Goal: Find specific page/section: Find specific page/section

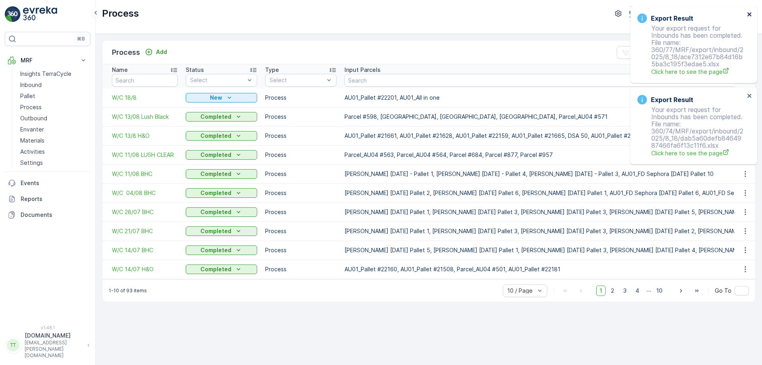
click at [749, 13] on icon "close" at bounding box center [750, 14] width 6 height 6
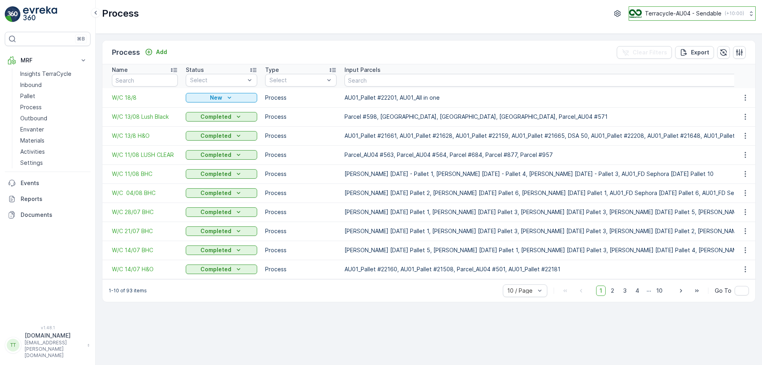
click at [703, 12] on p "Terracycle-AU04 - Sendable" at bounding box center [683, 14] width 77 height 8
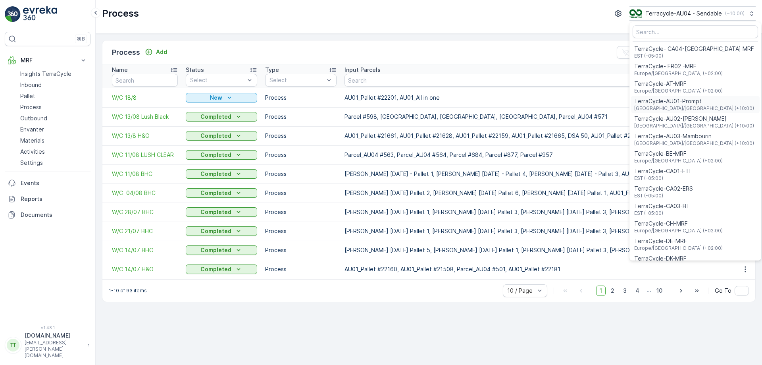
click at [679, 100] on span "TerraCycle-AU01-Prompt" at bounding box center [694, 101] width 120 height 8
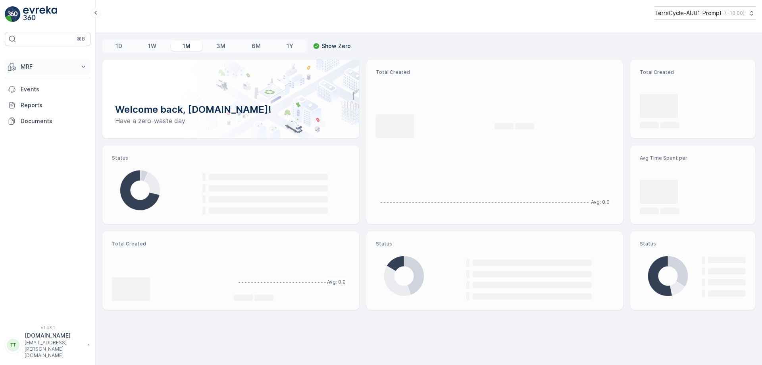
click at [72, 65] on button "MRF" at bounding box center [48, 67] width 86 height 16
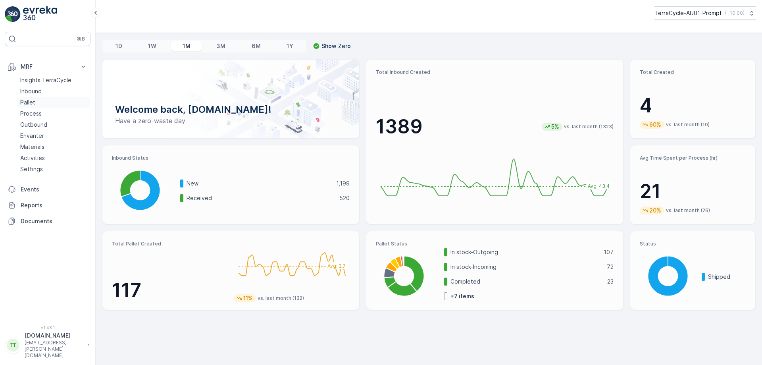
click at [35, 98] on p "Pallet" at bounding box center [27, 102] width 15 height 8
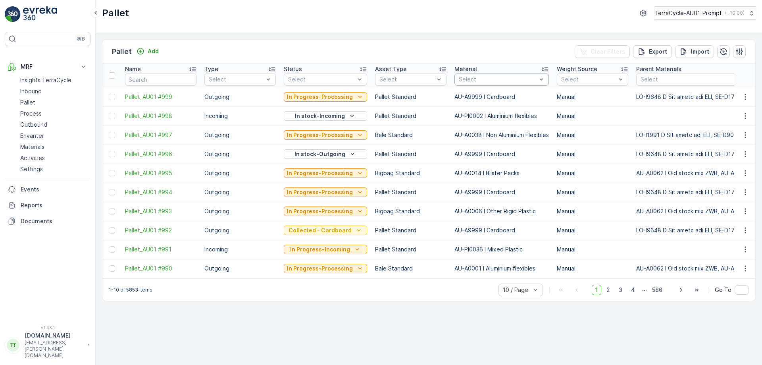
click at [486, 82] on div at bounding box center [497, 79] width 79 height 6
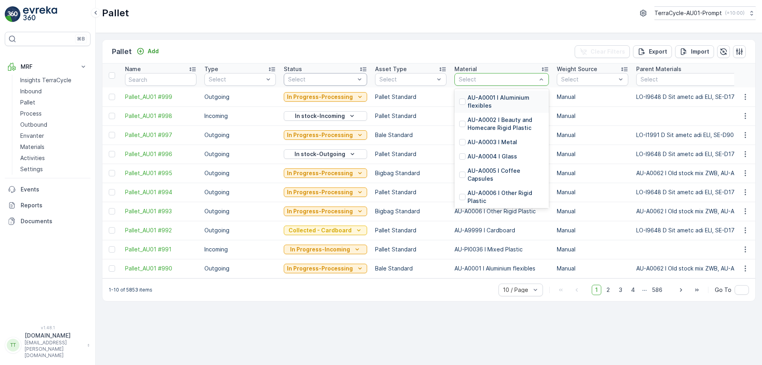
click at [333, 81] on div at bounding box center [321, 79] width 68 height 6
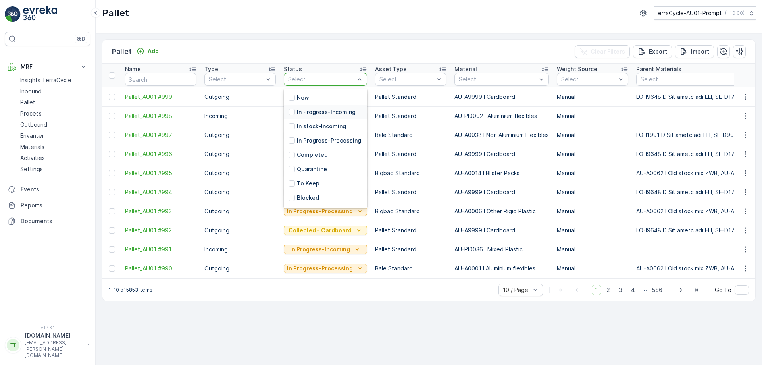
click at [297, 112] on p "In Progress-Incoming" at bounding box center [326, 112] width 59 height 8
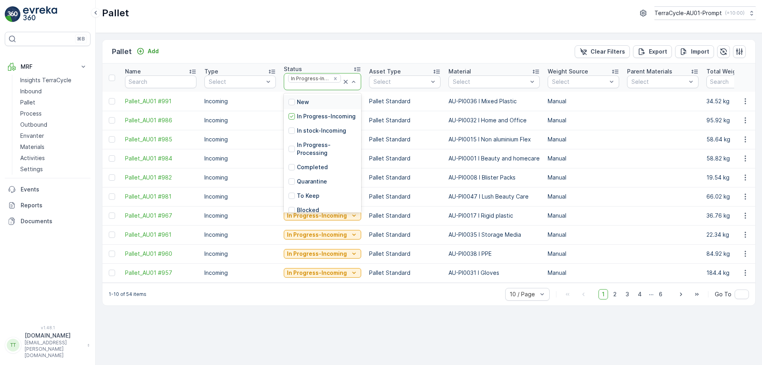
click at [317, 85] on div at bounding box center [314, 86] width 54 height 6
click at [302, 134] on p "In stock-Incoming" at bounding box center [321, 131] width 49 height 8
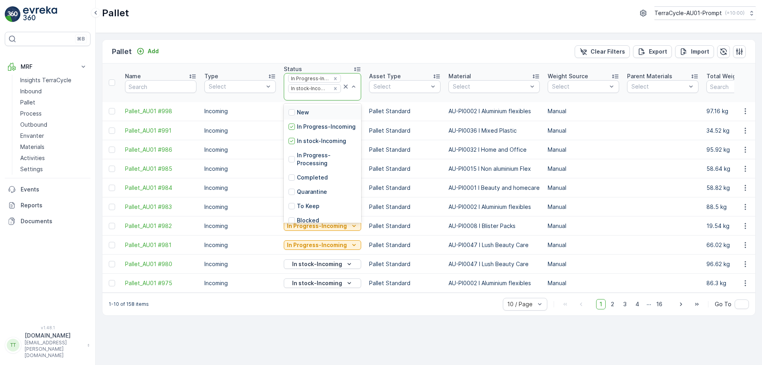
click at [306, 96] on div at bounding box center [314, 97] width 54 height 6
click at [307, 161] on p "In Progress-Processing" at bounding box center [327, 159] width 60 height 16
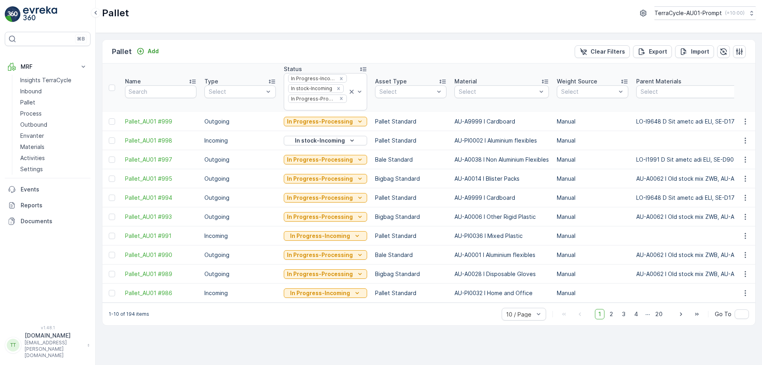
click at [309, 108] on div at bounding box center [317, 107] width 60 height 6
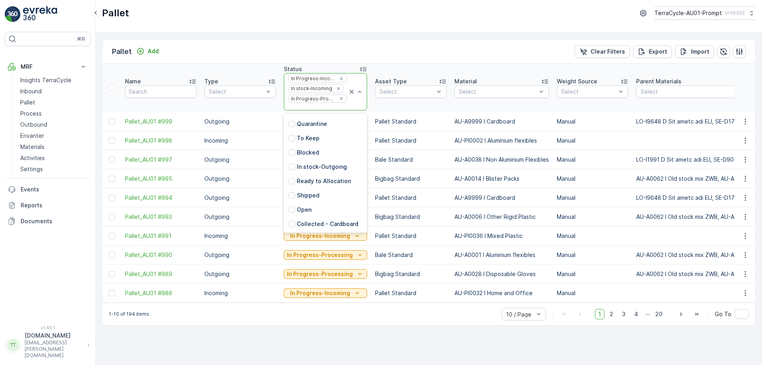
scroll to position [76, 0]
click at [307, 167] on p "In stock-Outgoing" at bounding box center [322, 167] width 50 height 8
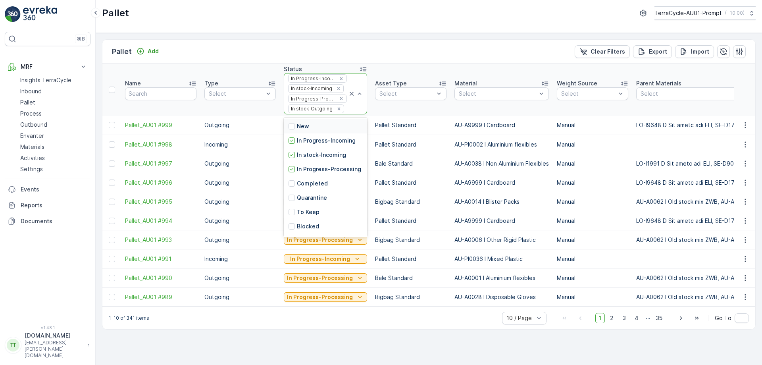
click at [345, 112] on div at bounding box center [346, 109] width 3 height 6
click at [304, 189] on p "Ready to Allocation" at bounding box center [324, 185] width 54 height 8
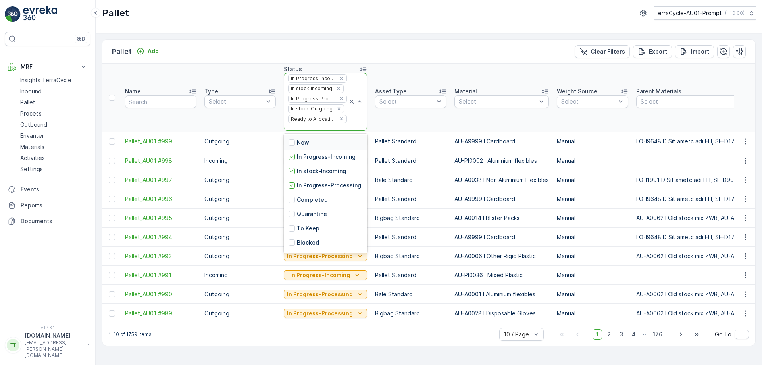
click at [308, 129] on div at bounding box center [317, 127] width 60 height 6
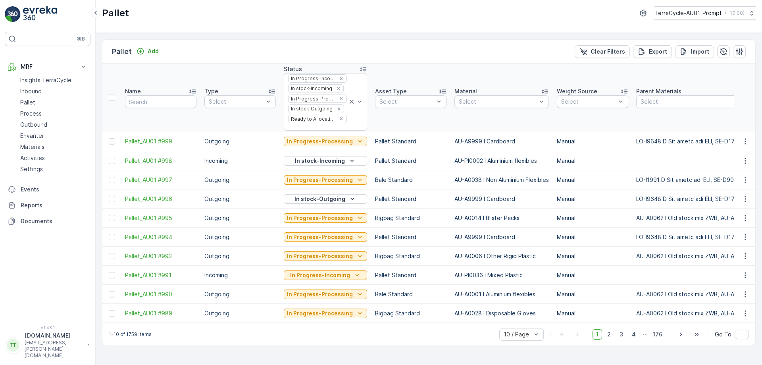
click at [390, 48] on div "Pallet Add Clear Filters Export Import" at bounding box center [428, 52] width 653 height 24
click at [487, 102] on div at bounding box center [497, 101] width 79 height 6
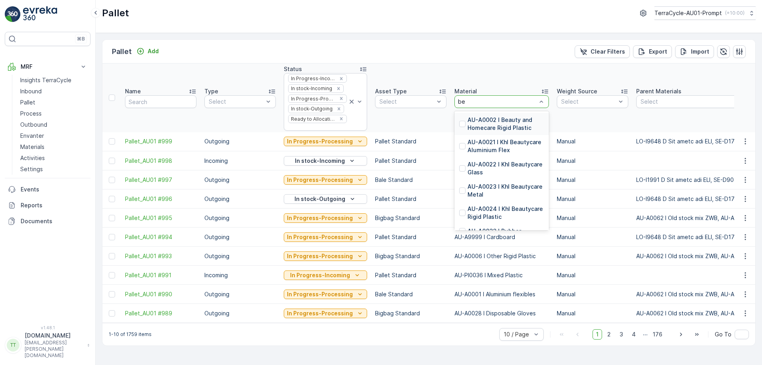
type input "b"
type input "lush"
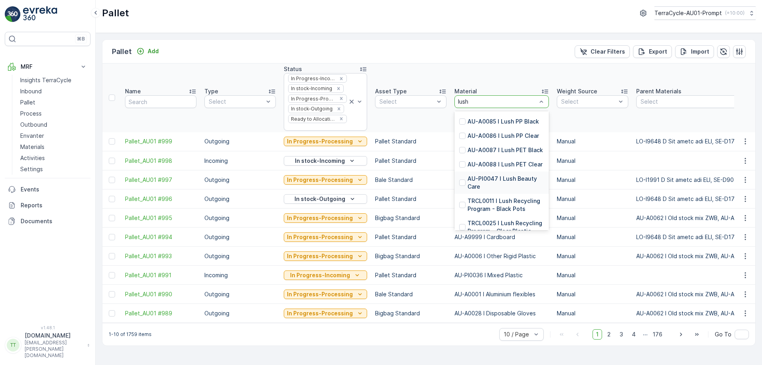
scroll to position [110, 0]
click at [488, 174] on p "AU-PI0047 I Lush Beauty Care" at bounding box center [505, 182] width 77 height 16
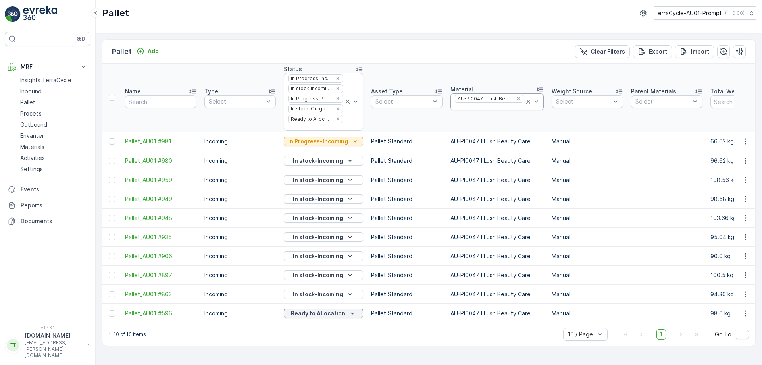
click at [493, 106] on div at bounding box center [489, 107] width 70 height 6
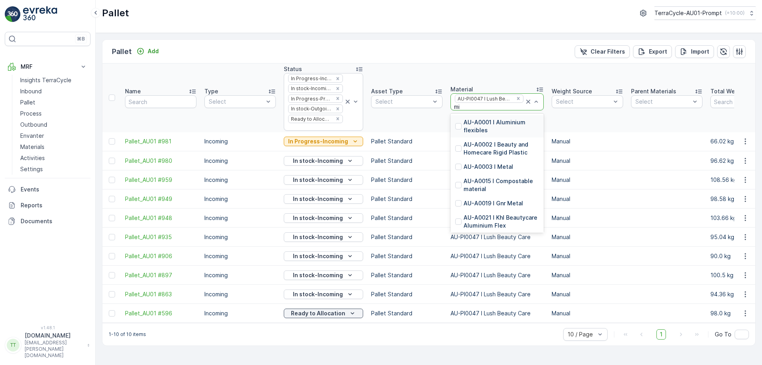
type input "mixe"
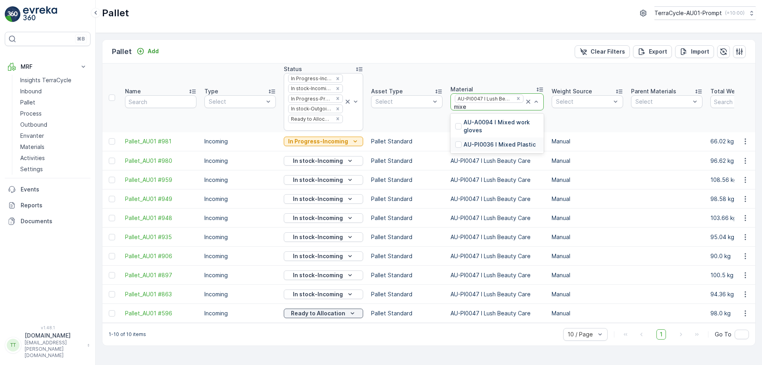
click at [486, 148] on div "AU-PI0036 I Mixed Plastic" at bounding box center [496, 144] width 93 height 14
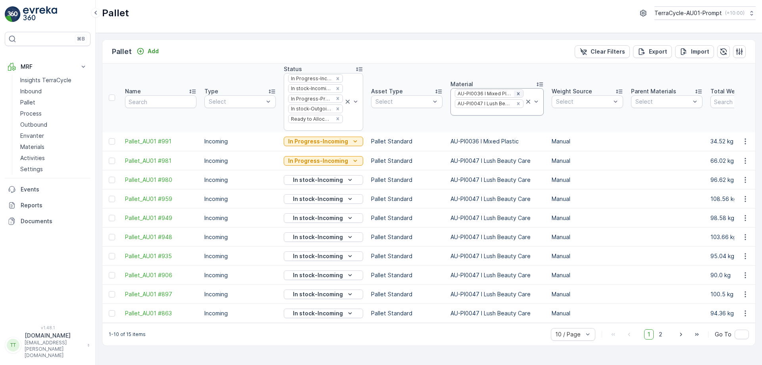
click at [517, 94] on icon "Remove AU-PI0036 I Mixed Plastic" at bounding box center [518, 93] width 3 height 3
click at [499, 106] on div at bounding box center [489, 107] width 70 height 6
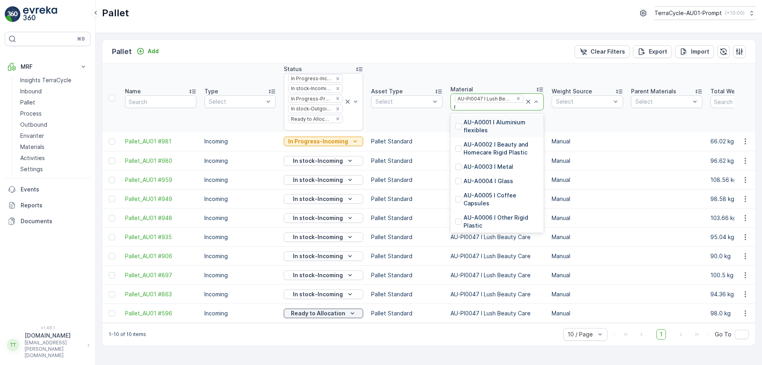
type input "mix"
click at [476, 167] on p "AU-PI0036 I Mixed Plastic" at bounding box center [499, 167] width 72 height 8
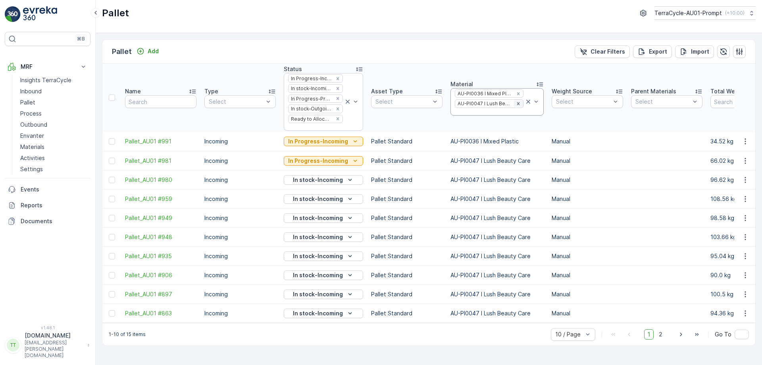
click at [515, 104] on icon "Remove AU-PI0047 I Lush Beauty Care" at bounding box center [518, 104] width 6 height 6
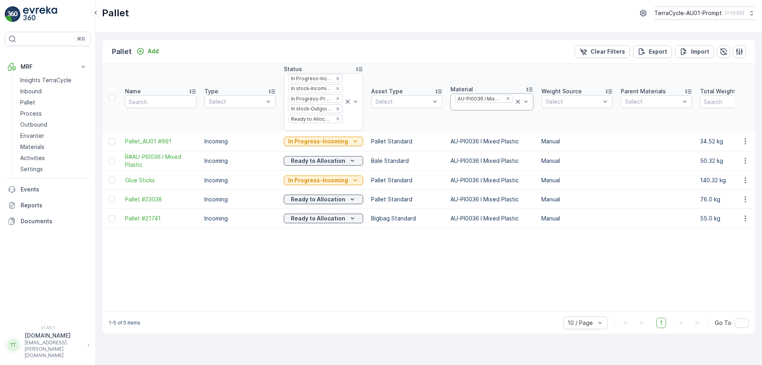
click at [488, 107] on div at bounding box center [484, 107] width 60 height 6
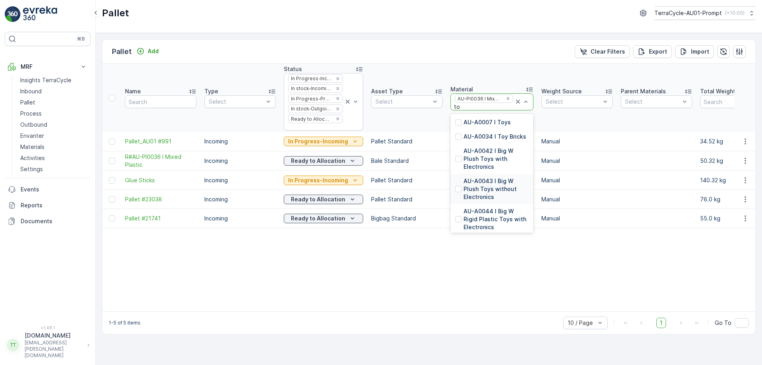
type input "toy"
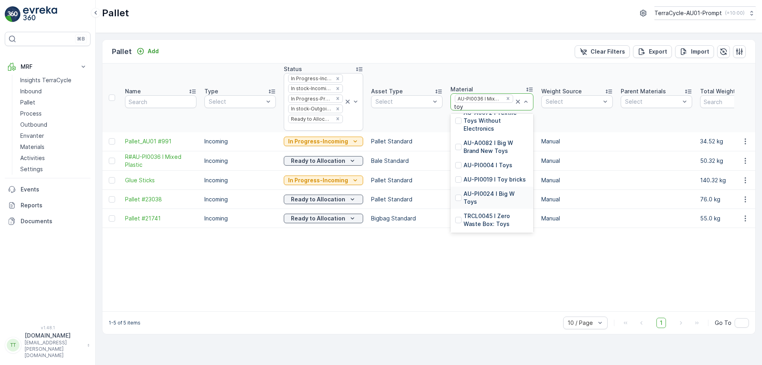
scroll to position [242, 0]
click at [488, 163] on p "AU-PI0004 I Toys" at bounding box center [487, 165] width 49 height 8
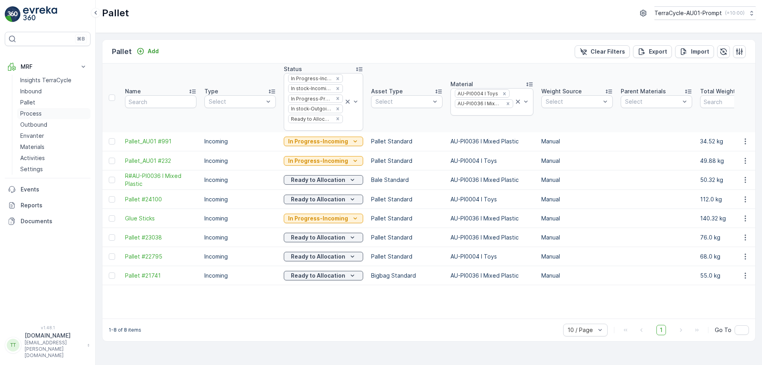
click at [47, 108] on link "Process" at bounding box center [53, 113] width 73 height 11
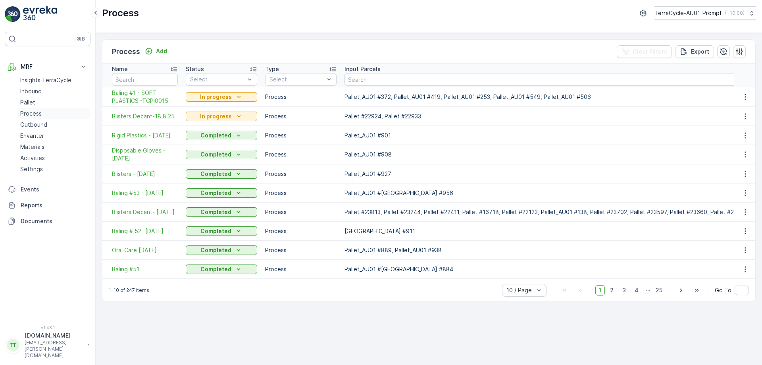
click at [33, 109] on p "Process" at bounding box center [30, 113] width 21 height 8
click at [33, 98] on p "Pallet" at bounding box center [27, 102] width 15 height 8
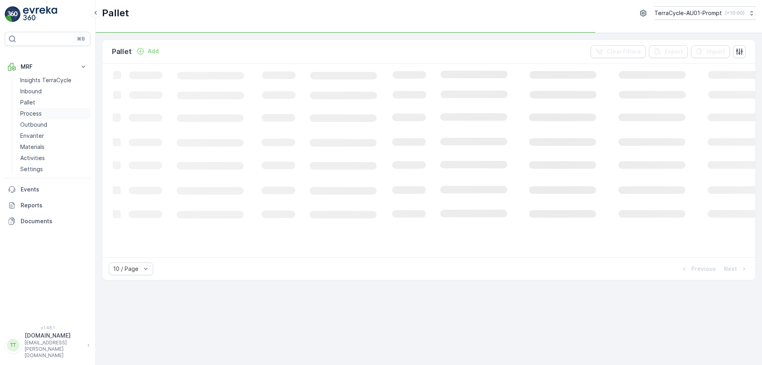
click at [31, 109] on p "Process" at bounding box center [30, 113] width 21 height 8
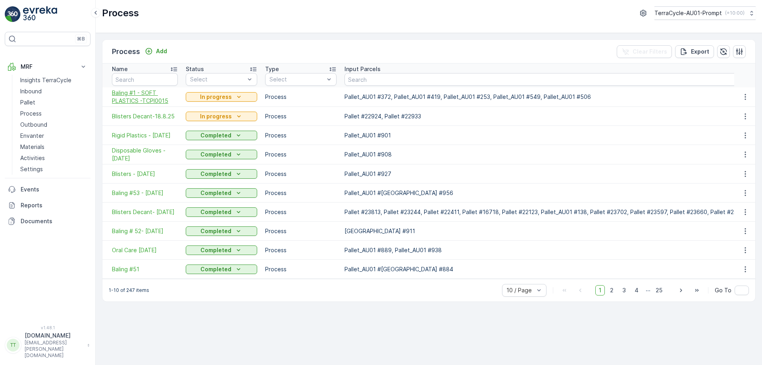
click at [138, 100] on span "Baling #1 - SOFT PLASTICS -TCPI0015" at bounding box center [145, 97] width 66 height 16
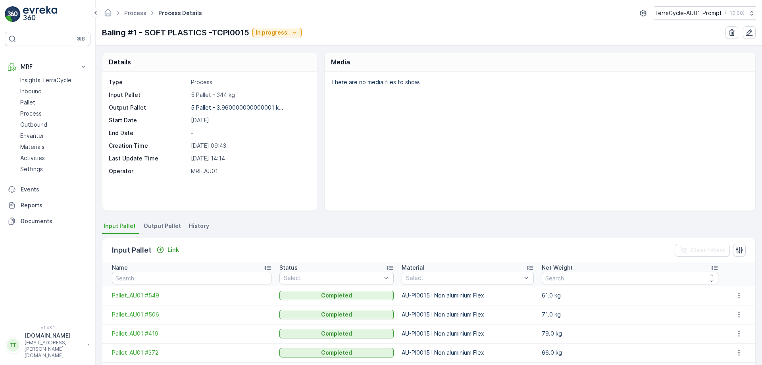
click at [154, 227] on span "Output Pallet" at bounding box center [162, 226] width 37 height 8
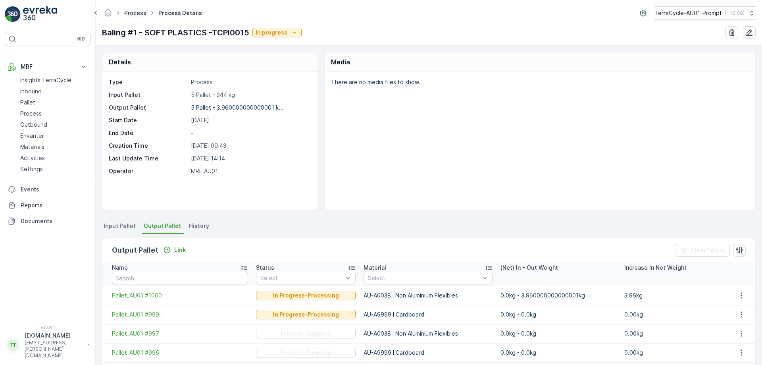
click at [129, 16] on link "Process" at bounding box center [135, 13] width 22 height 7
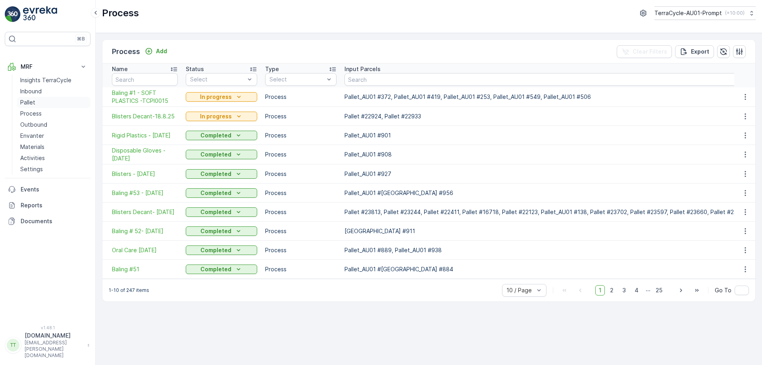
click at [47, 98] on link "Pallet" at bounding box center [53, 102] width 73 height 11
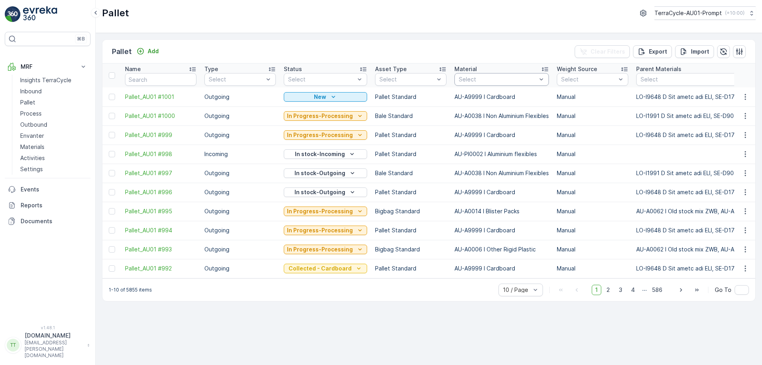
click at [479, 81] on div at bounding box center [497, 79] width 79 height 6
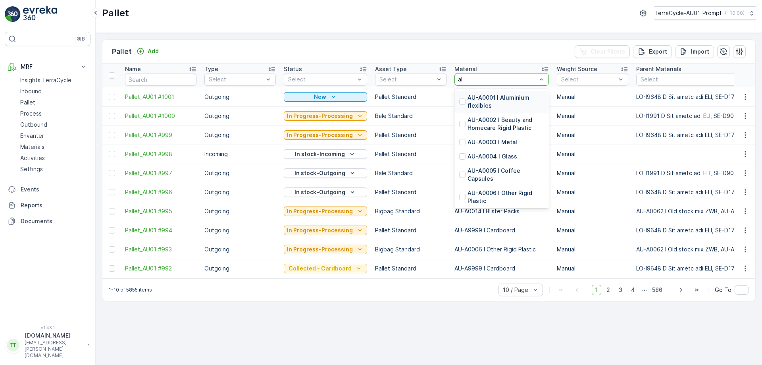
type input "alu"
click at [479, 104] on p "AU-A0001 I Aluminium flexibles" at bounding box center [505, 102] width 77 height 16
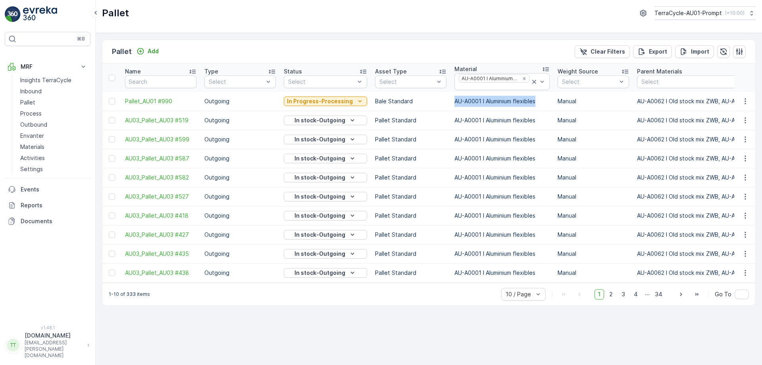
drag, startPoint x: 449, startPoint y: 100, endPoint x: 533, endPoint y: 104, distance: 84.2
click at [533, 104] on td "AU-A0001 I Aluminium flexibles" at bounding box center [501, 101] width 103 height 19
copy td "AU-A0001 I Aluminium flexibles"
click at [532, 81] on icon at bounding box center [534, 82] width 4 height 4
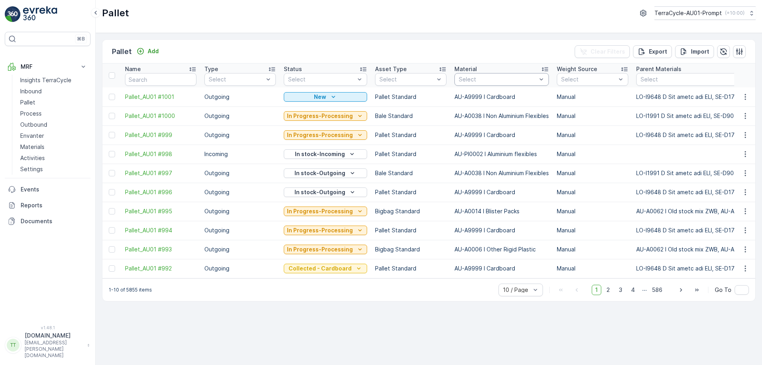
click at [478, 80] on div at bounding box center [497, 79] width 79 height 6
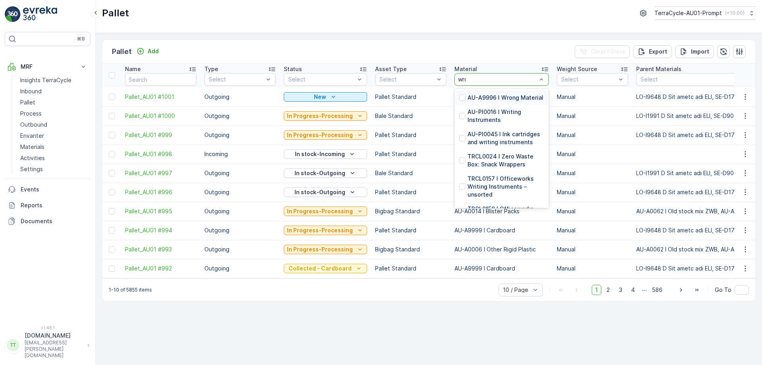
type input "wron"
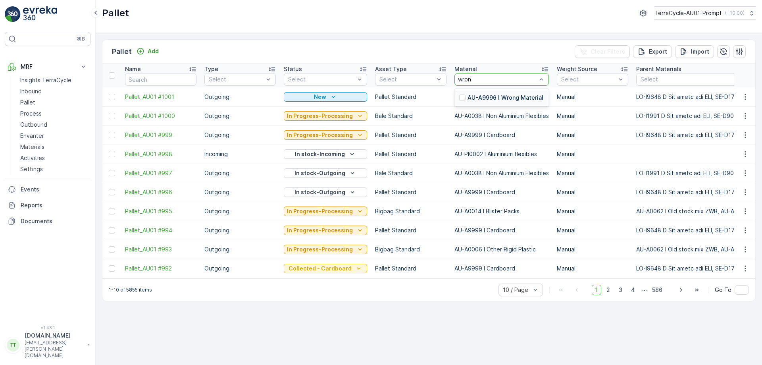
click at [476, 96] on p "AU-A9996 I Wrong Material" at bounding box center [505, 98] width 76 height 8
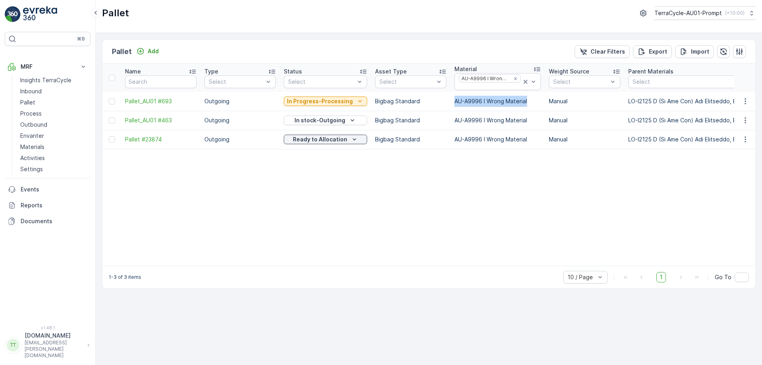
drag, startPoint x: 449, startPoint y: 102, endPoint x: 523, endPoint y: 102, distance: 74.2
click at [523, 102] on td "AU-A9996 I Wrong Material" at bounding box center [497, 101] width 94 height 19
copy td "AU-A9996 I Wrong Material"
click at [688, 10] on p "TerraCycle-AU01-Prompt" at bounding box center [687, 13] width 67 height 8
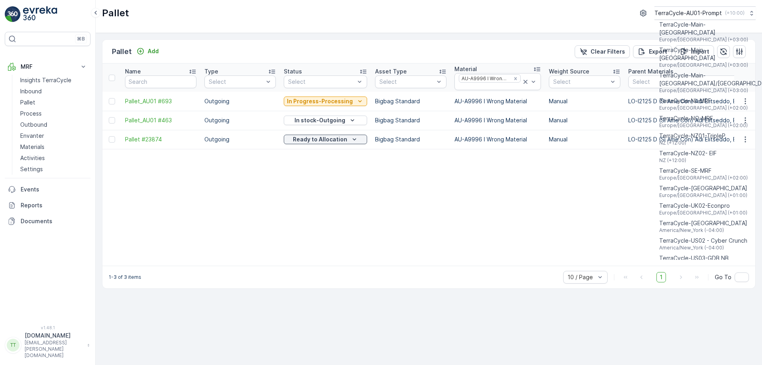
scroll to position [570, 0]
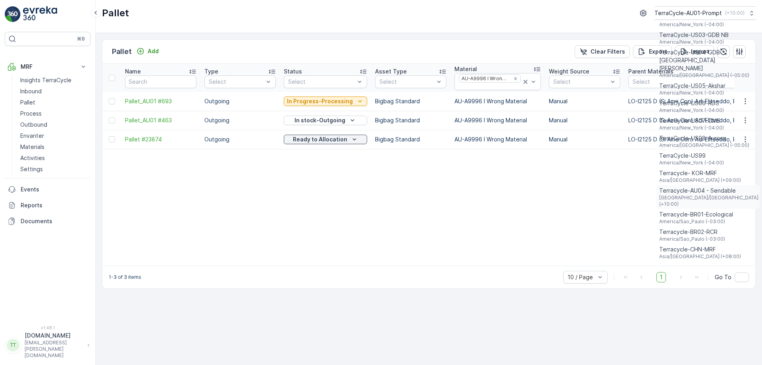
click at [708, 194] on span "[GEOGRAPHIC_DATA]/[GEOGRAPHIC_DATA] (+10:00)" at bounding box center [708, 200] width 99 height 13
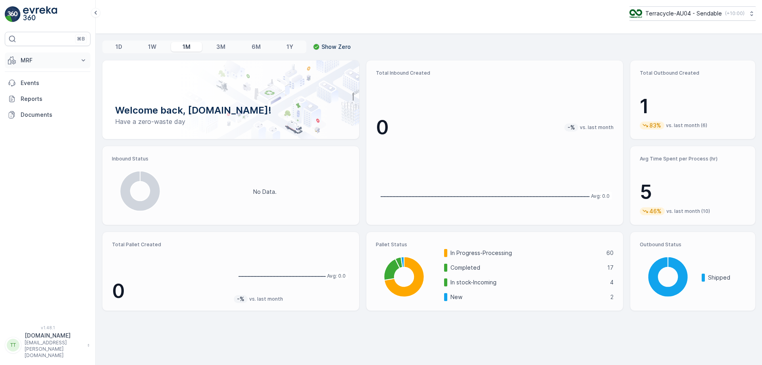
click at [36, 60] on p "MRF" at bounding box center [48, 60] width 54 height 8
click at [40, 108] on p "Process" at bounding box center [30, 107] width 21 height 8
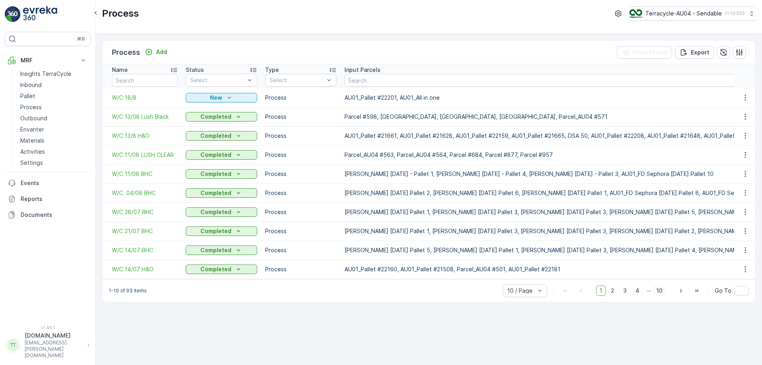
click at [659, 296] on span "10" at bounding box center [659, 290] width 13 height 10
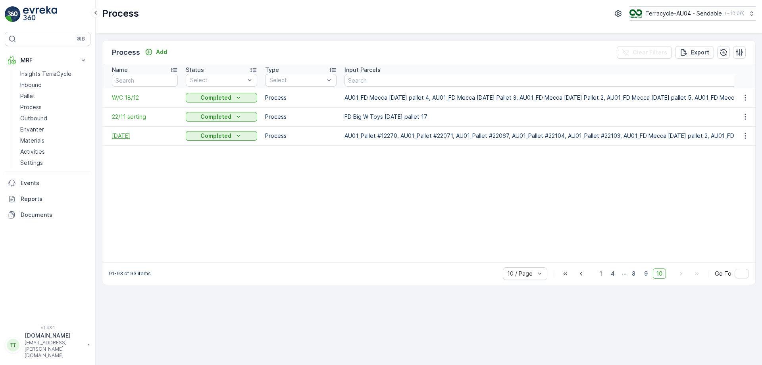
click at [138, 139] on span "Tuesday 190923" at bounding box center [145, 136] width 66 height 8
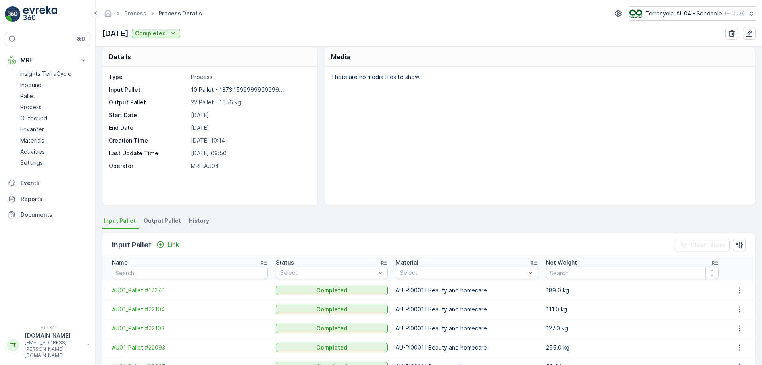
scroll to position [6, 0]
click at [163, 218] on span "Output Pallet" at bounding box center [162, 220] width 37 height 8
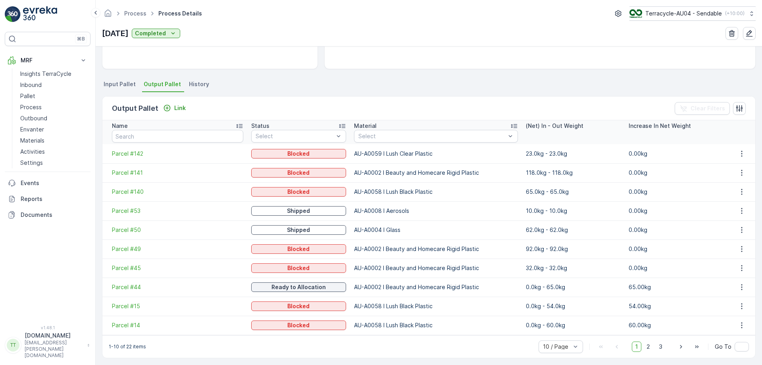
scroll to position [146, 0]
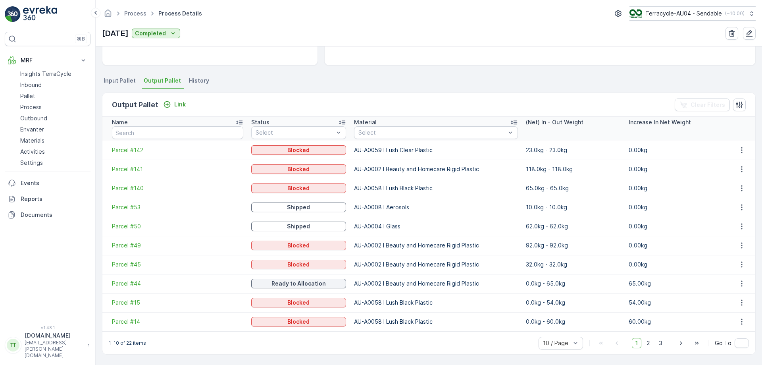
drag, startPoint x: 142, startPoint y: 169, endPoint x: 333, endPoint y: 73, distance: 214.0
click at [333, 73] on div "Details Type Process Input Pallet 10 Pallet - 1373.1599999999999... Output Pall…" at bounding box center [429, 205] width 666 height 318
click at [645, 343] on span "2" at bounding box center [648, 343] width 11 height 10
